Goal: Transaction & Acquisition: Book appointment/travel/reservation

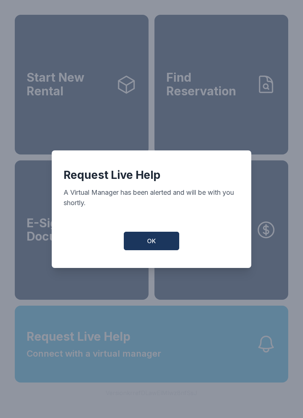
click at [157, 244] on button "OK" at bounding box center [151, 240] width 55 height 18
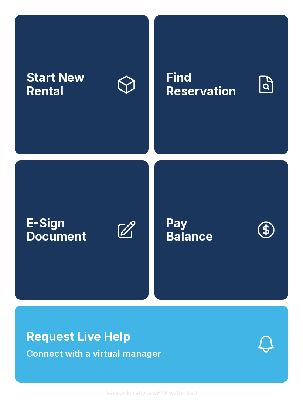
click at [82, 97] on span "Start New Rental" at bounding box center [68, 84] width 83 height 27
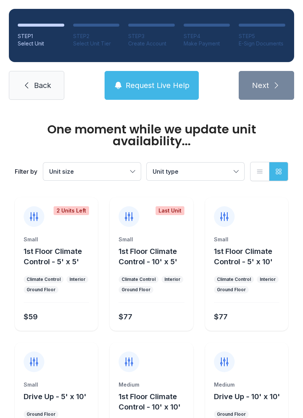
click at [113, 175] on span "Unit size" at bounding box center [88, 171] width 78 height 9
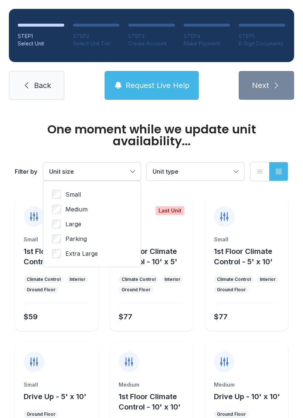
click at [69, 198] on span "Small" at bounding box center [73, 194] width 16 height 9
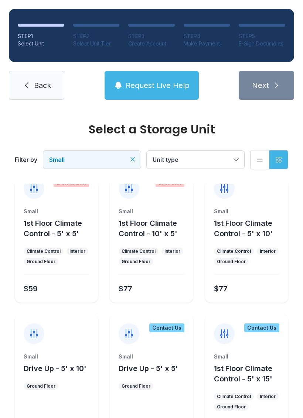
scroll to position [16, 0]
click at [31, 88] on link "Back" at bounding box center [36, 85] width 55 height 29
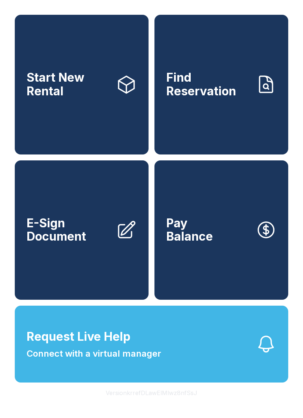
click at [59, 243] on span "E-Sign Document" at bounding box center [68, 229] width 83 height 27
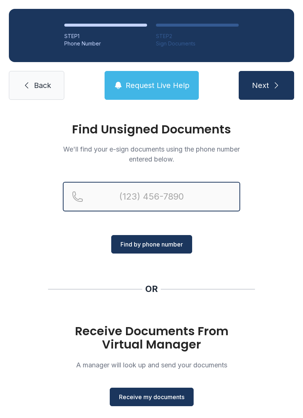
click at [148, 199] on input "Reservation phone number" at bounding box center [151, 197] width 177 height 30
click at [185, 201] on input "(" at bounding box center [151, 197] width 177 height 30
click at [206, 197] on input "(" at bounding box center [151, 197] width 177 height 30
type input "[PHONE_NUMBER]"
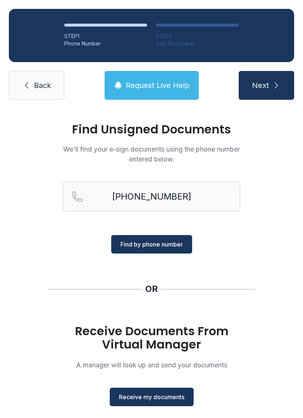
click at [162, 248] on button "Find by phone number" at bounding box center [151, 244] width 81 height 18
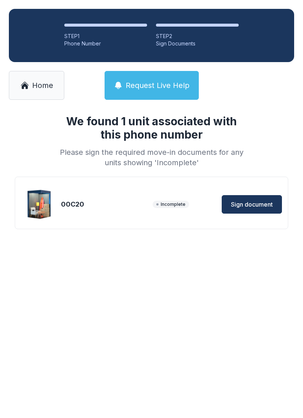
click at [258, 200] on span "Sign document" at bounding box center [252, 204] width 42 height 9
click at [260, 202] on span "Sign document" at bounding box center [252, 204] width 42 height 9
